Goal: Task Accomplishment & Management: Complete application form

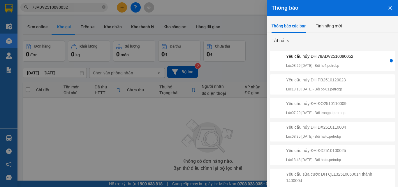
click at [347, 60] on div "Yêu cầu hủy ĐH 78ADV2510090052 Lúc 08:29 [DATE] - Bởi hc4.petrobp" at bounding box center [319, 60] width 67 height 15
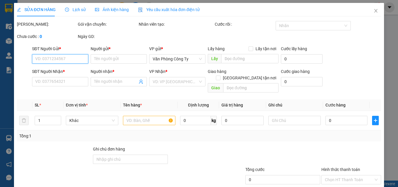
type input "0967616116"
type input "CHỊ [PERSON_NAME]"
type input "0985484005"
type input "DÌ LĨNH"
type input "30.000"
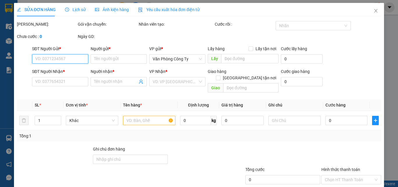
type input "30.000"
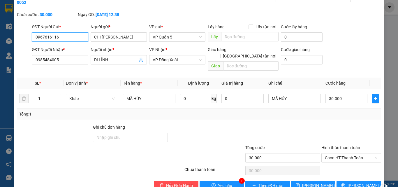
scroll to position [30, 0]
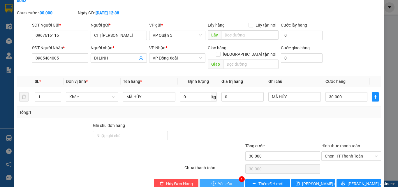
click at [226, 181] on span "Yêu cầu" at bounding box center [225, 184] width 14 height 6
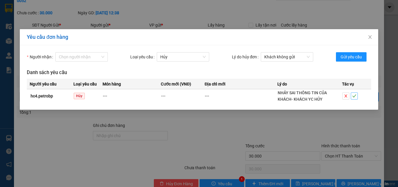
click at [353, 96] on icon "check" at bounding box center [355, 96] width 4 height 4
